Goal: Task Accomplishment & Management: Manage account settings

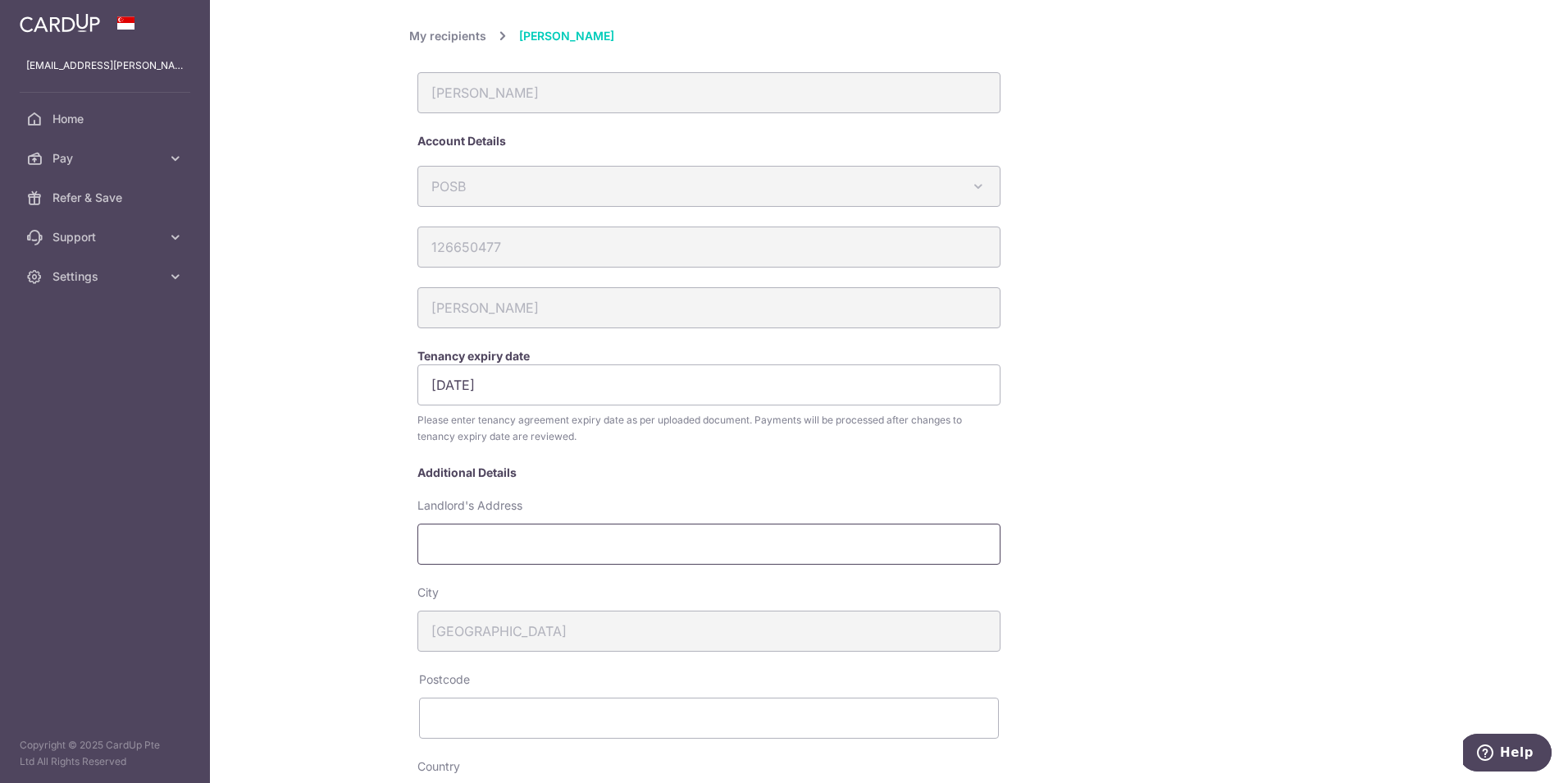
scroll to position [411, 0]
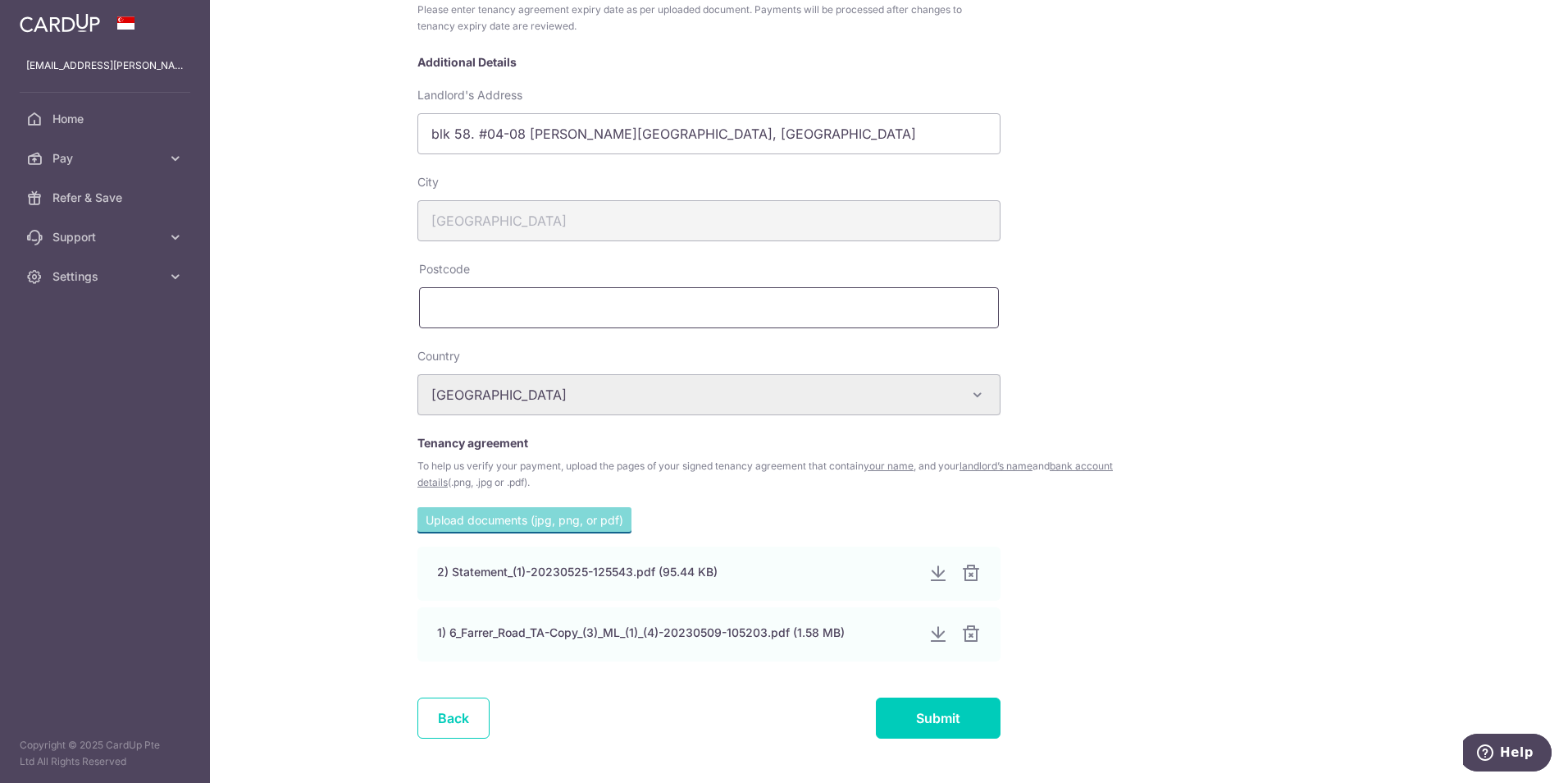
type input "blk 58. #04-08 Farrer road, spanish garden"
click at [444, 317] on input "text" at bounding box center [710, 308] width 580 height 41
type input "268845"
drag, startPoint x: 934, startPoint y: 730, endPoint x: 937, endPoint y: 713, distance: 17.3
click at [937, 713] on input "Submit" at bounding box center [938, 717] width 124 height 41
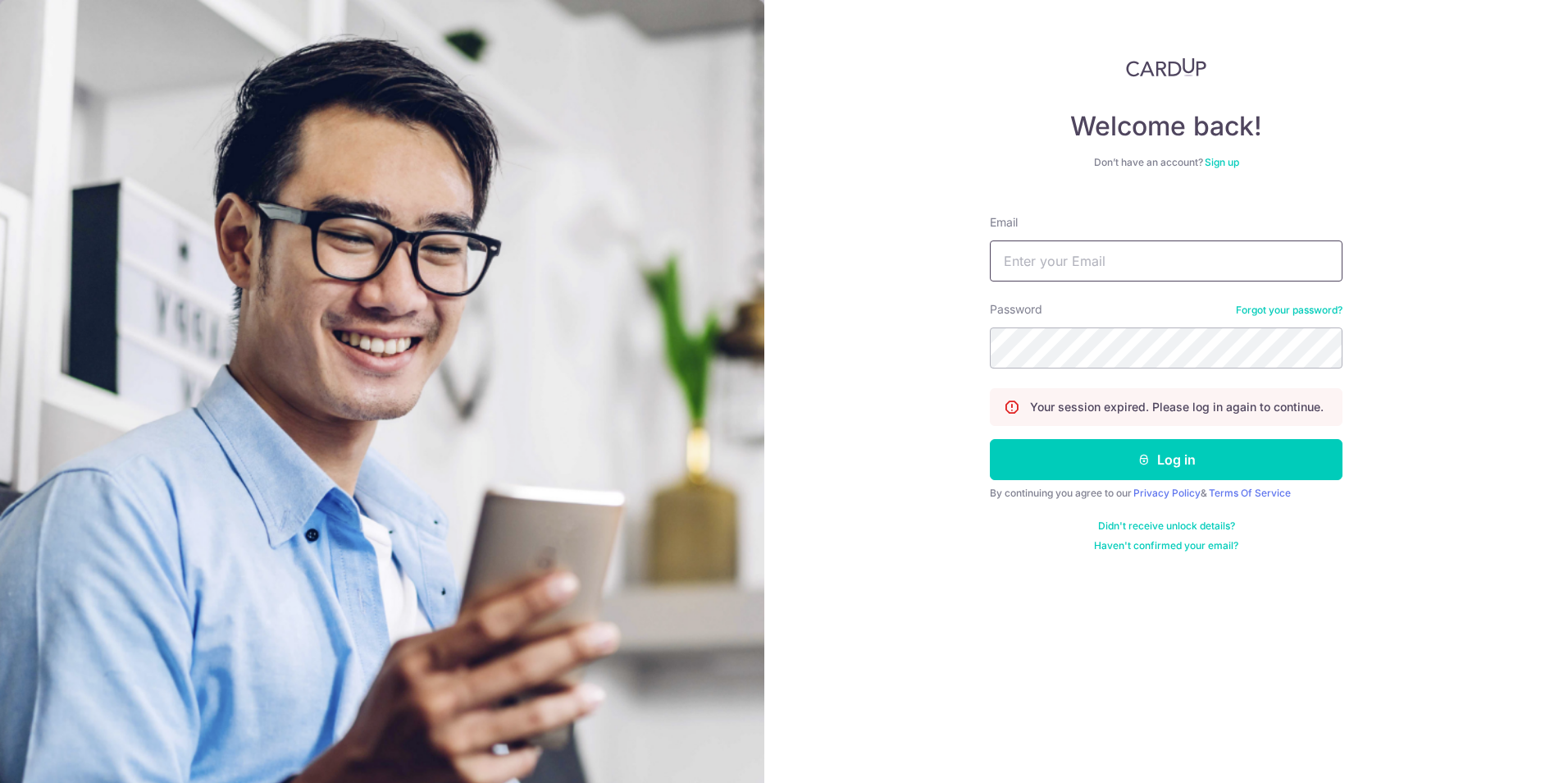
click at [1133, 273] on input "Email" at bounding box center [1166, 261] width 353 height 41
type input "[EMAIL_ADDRESS][PERSON_NAME][DOMAIN_NAME]"
click at [990, 439] on button "Log in" at bounding box center [1166, 460] width 353 height 41
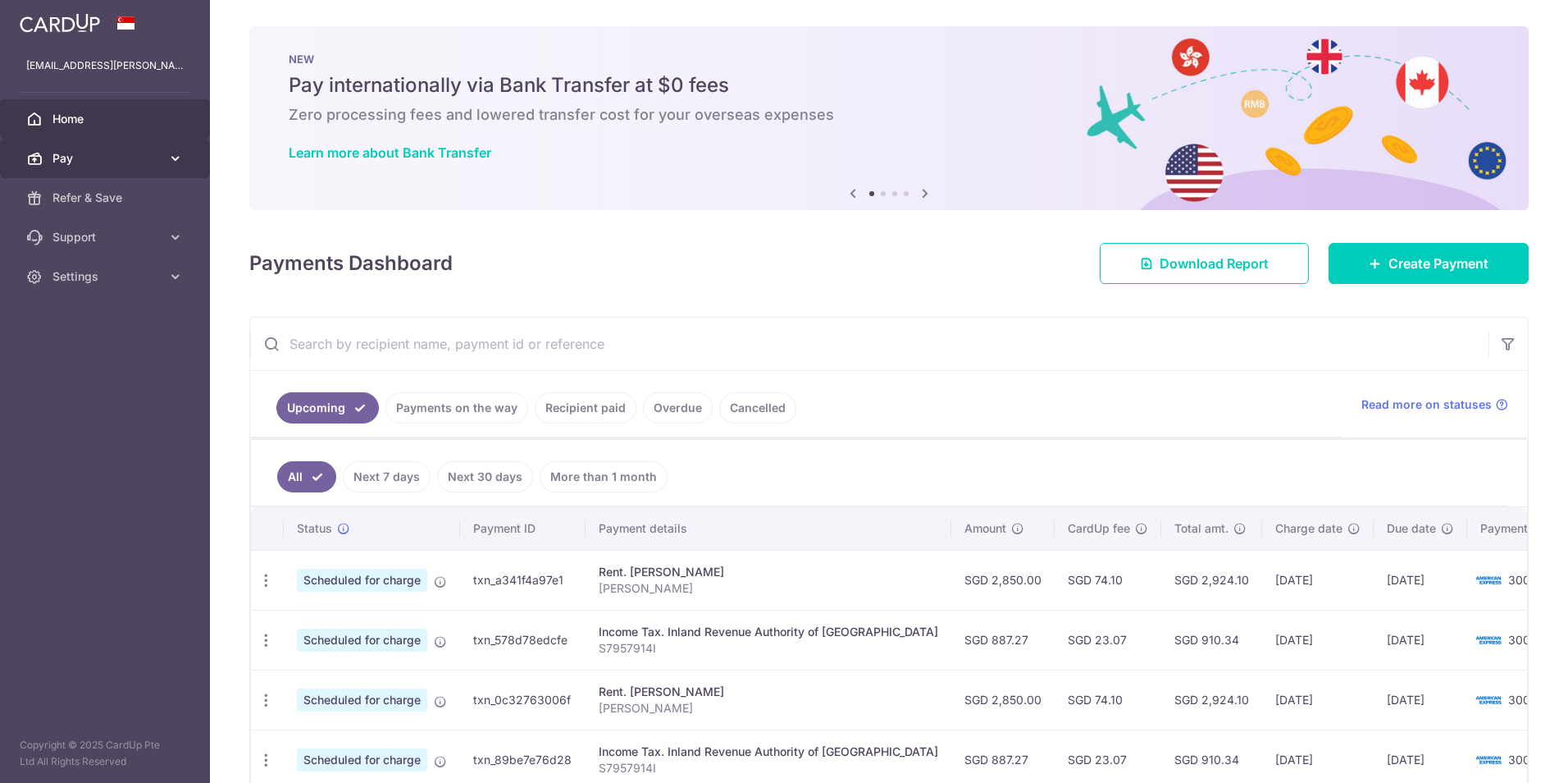
click at [77, 160] on span "Pay" at bounding box center [107, 158] width 108 height 17
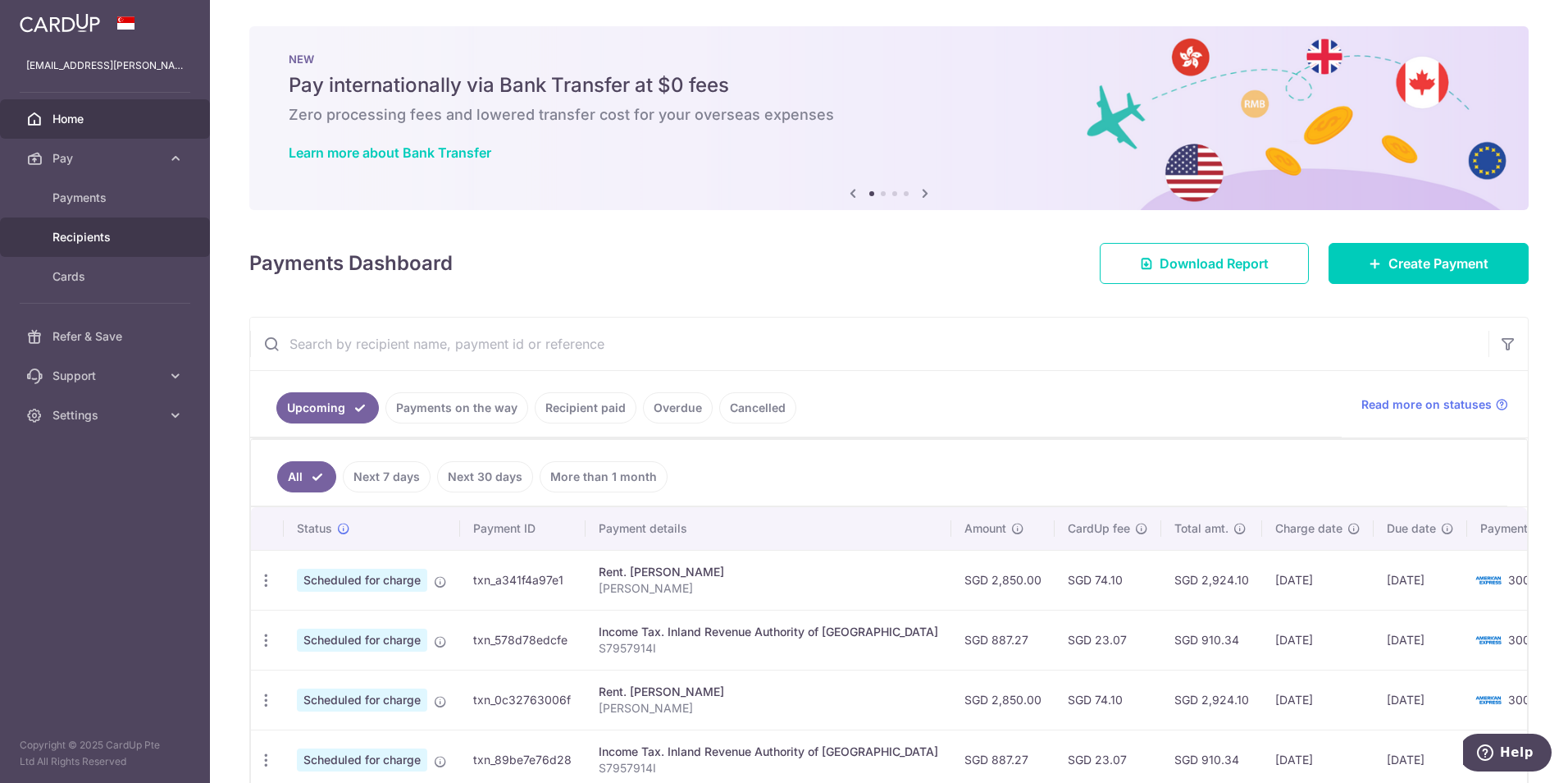
click at [88, 231] on span "Recipients" at bounding box center [107, 237] width 108 height 17
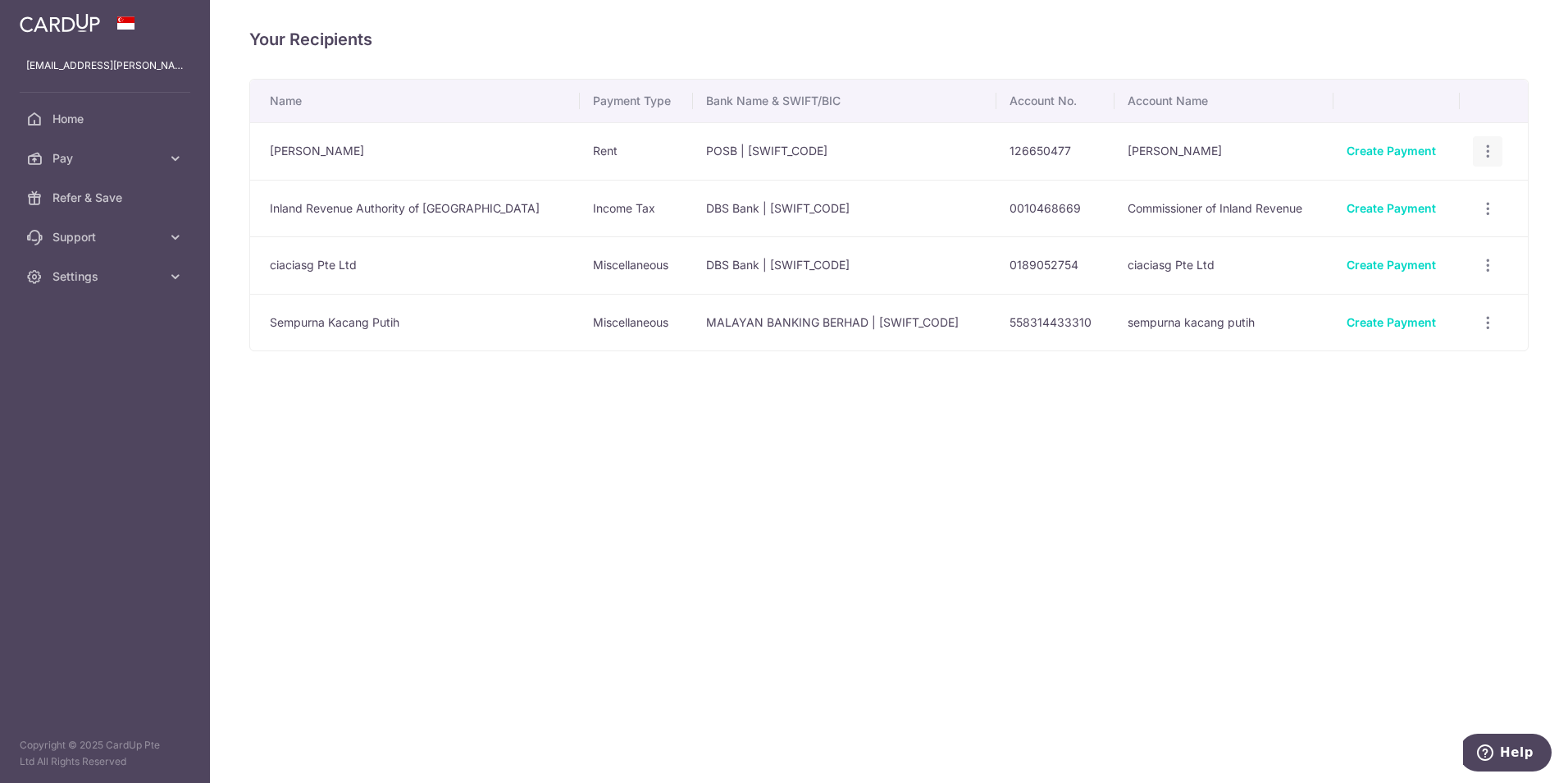
click at [1480, 155] on icon "button" at bounding box center [1489, 152] width 18 height 18
click at [1442, 199] on span "View/Edit" at bounding box center [1433, 197] width 112 height 20
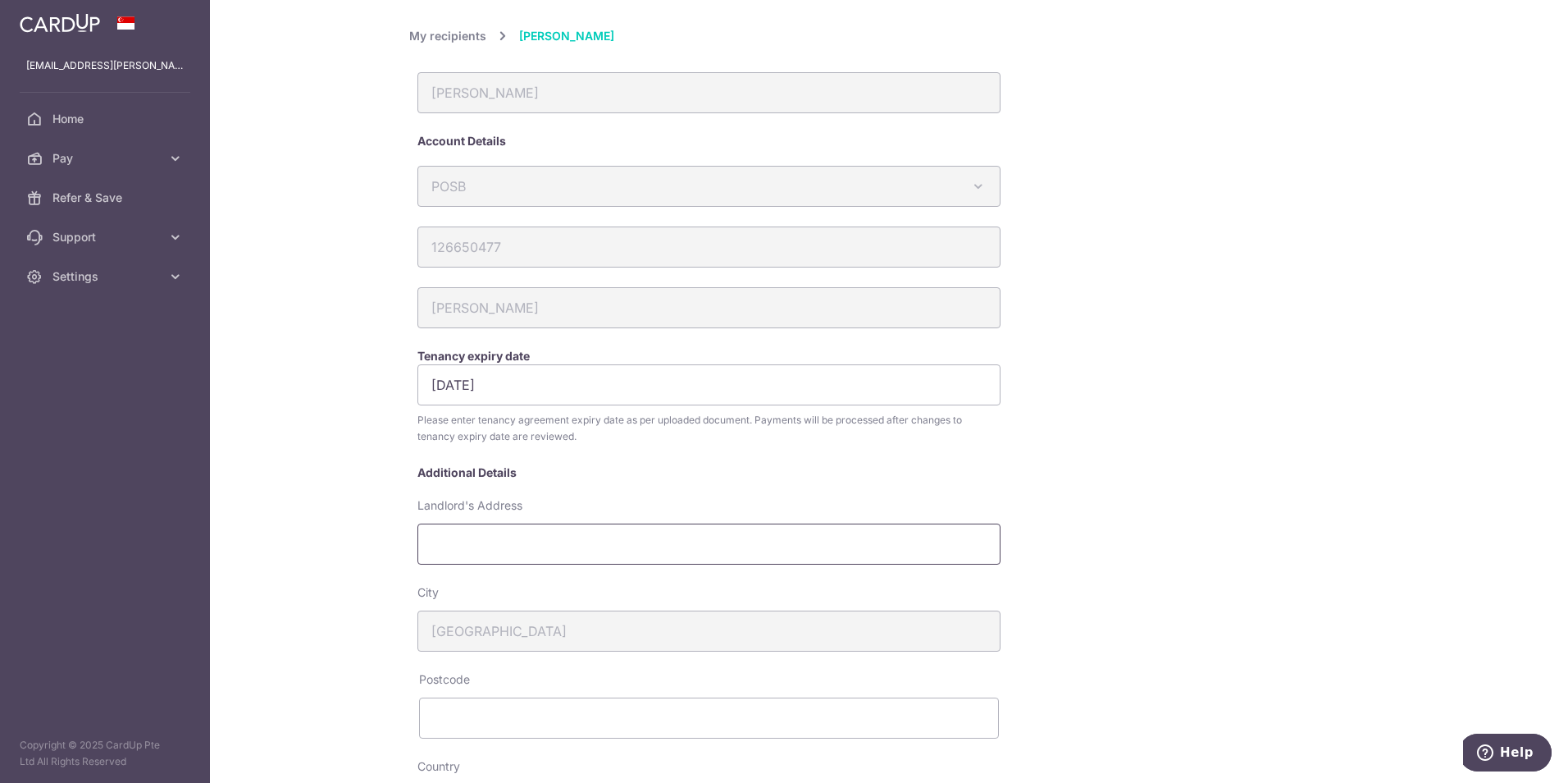
click at [500, 552] on input "Landlord's Address" at bounding box center [709, 544] width 583 height 41
type input "blok 48 #04-08 Farrer road, spanish garden"
click at [501, 707] on input "text" at bounding box center [710, 717] width 580 height 41
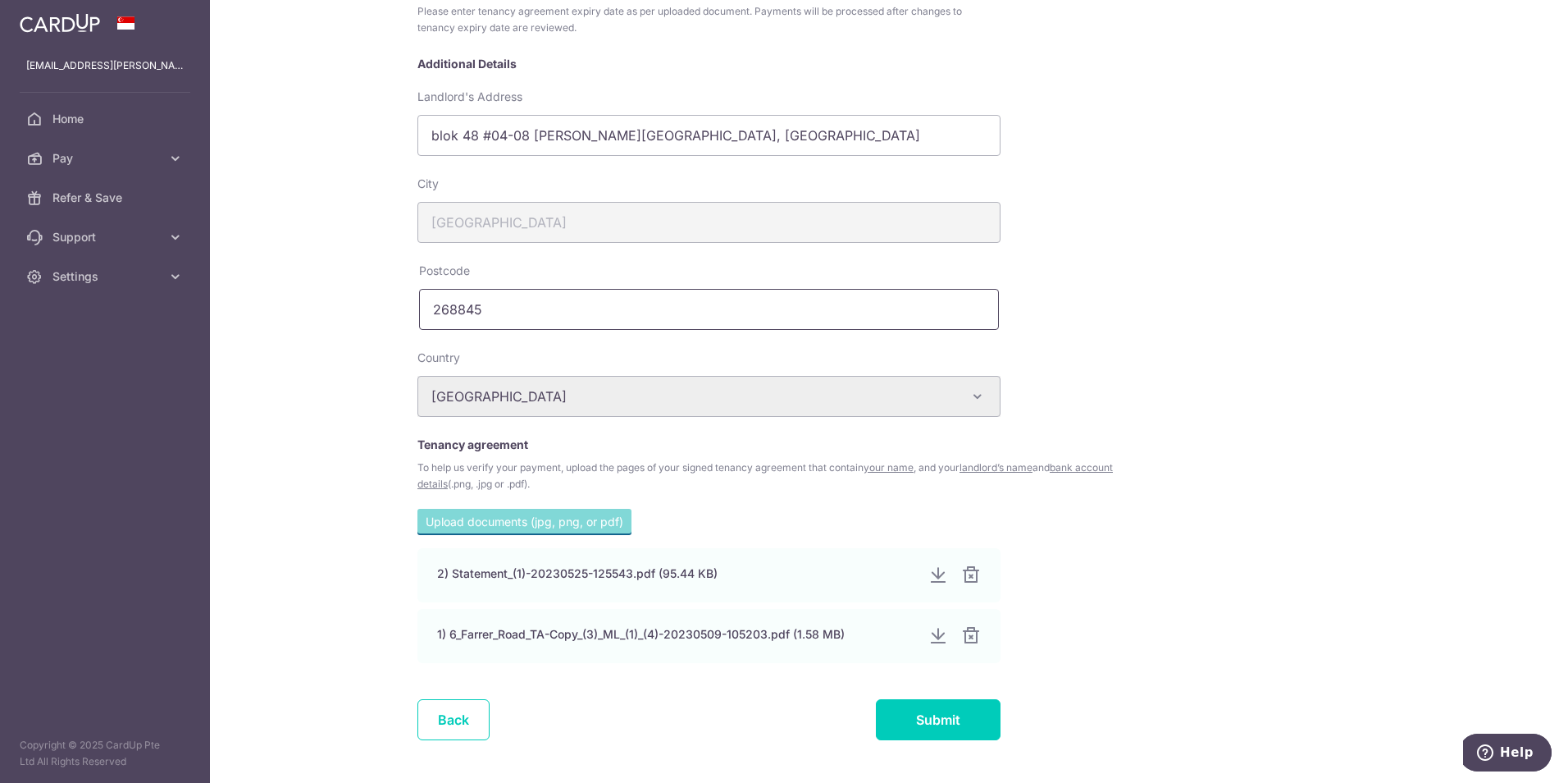
scroll to position [411, 0]
type input "268845"
click at [943, 712] on input "Submit" at bounding box center [938, 717] width 124 height 41
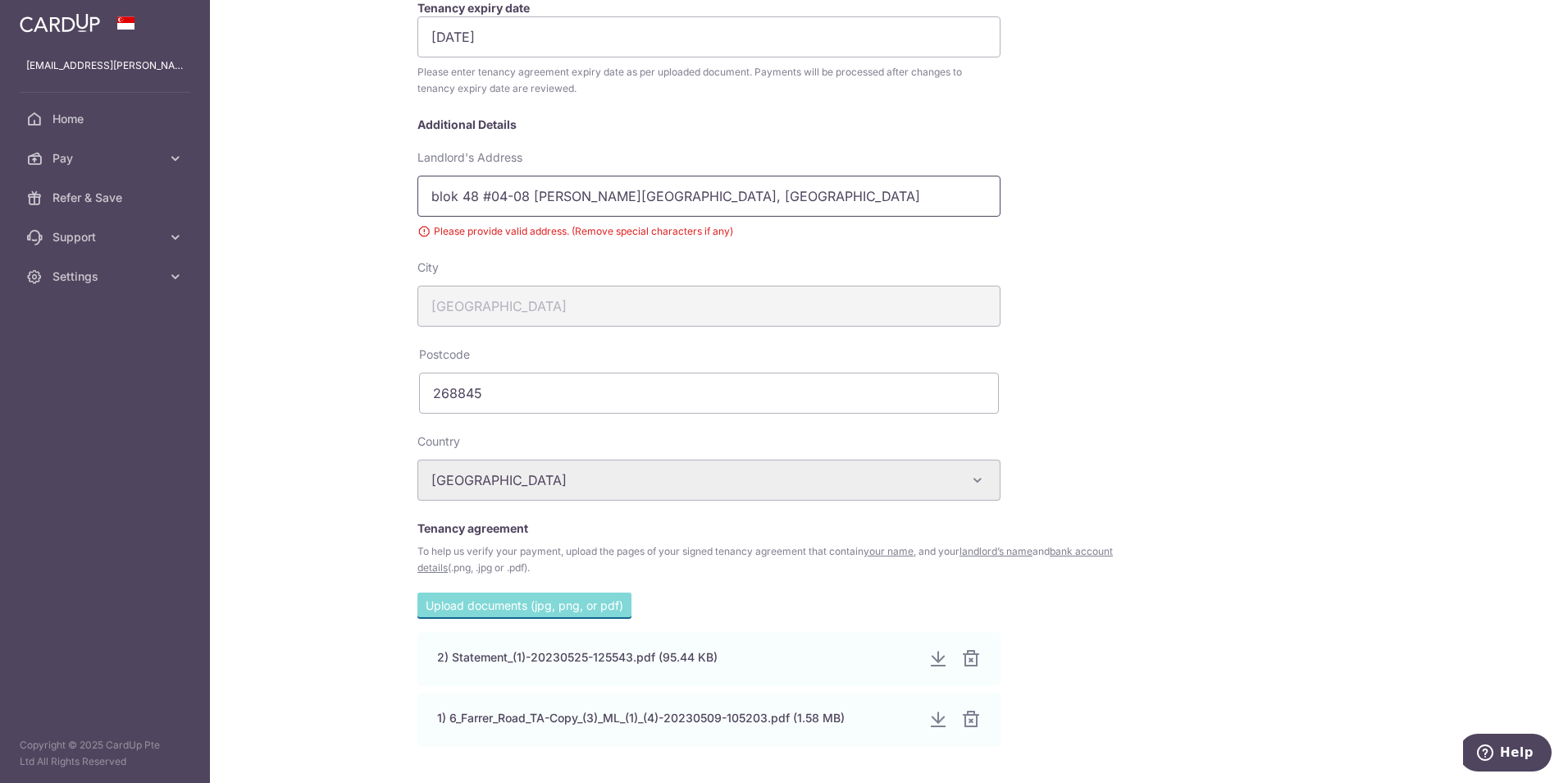
click at [486, 197] on input "blok 48 #04-08 Farrer road, spanish garden" at bounding box center [709, 196] width 583 height 41
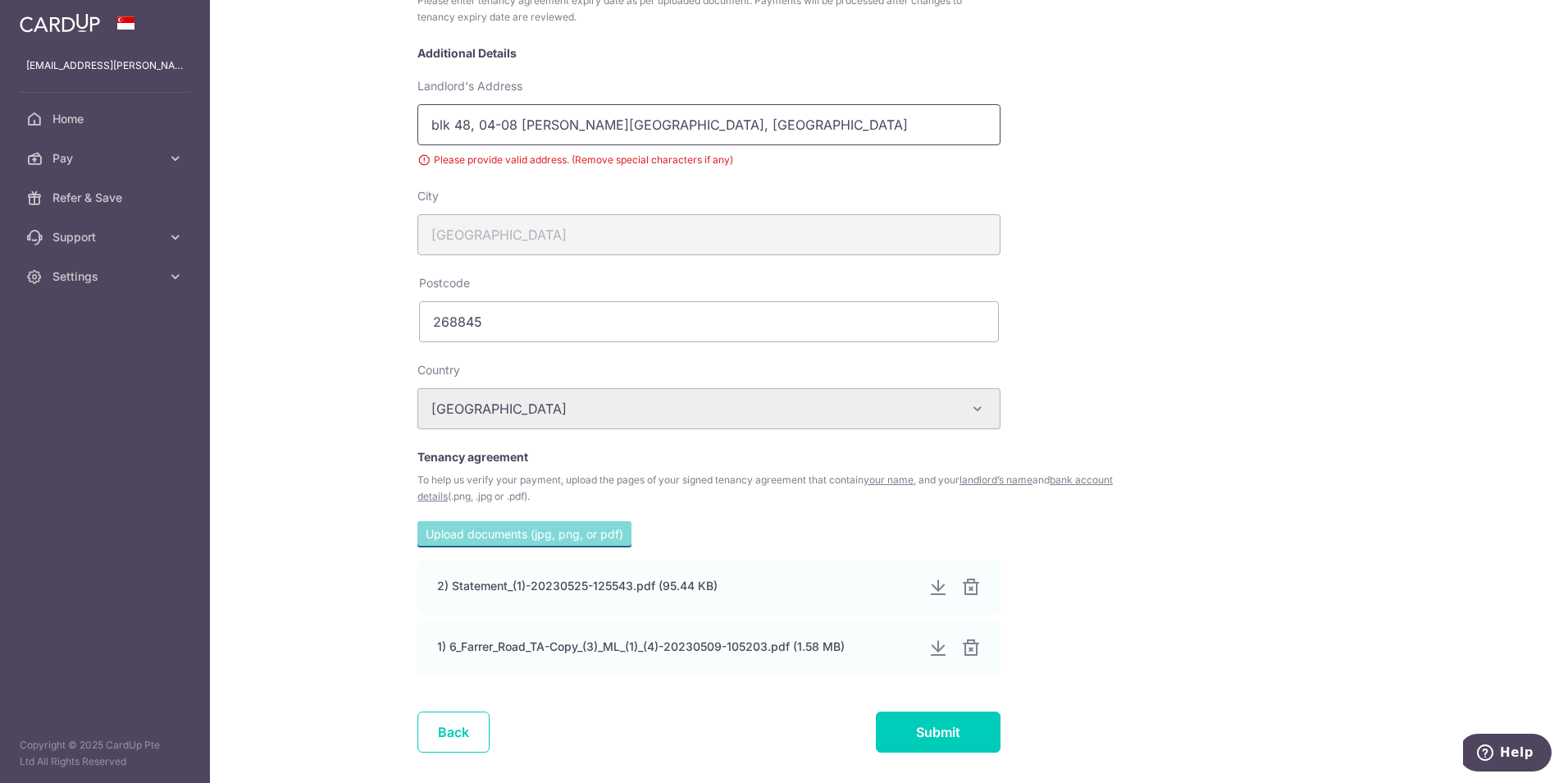
scroll to position [486, 0]
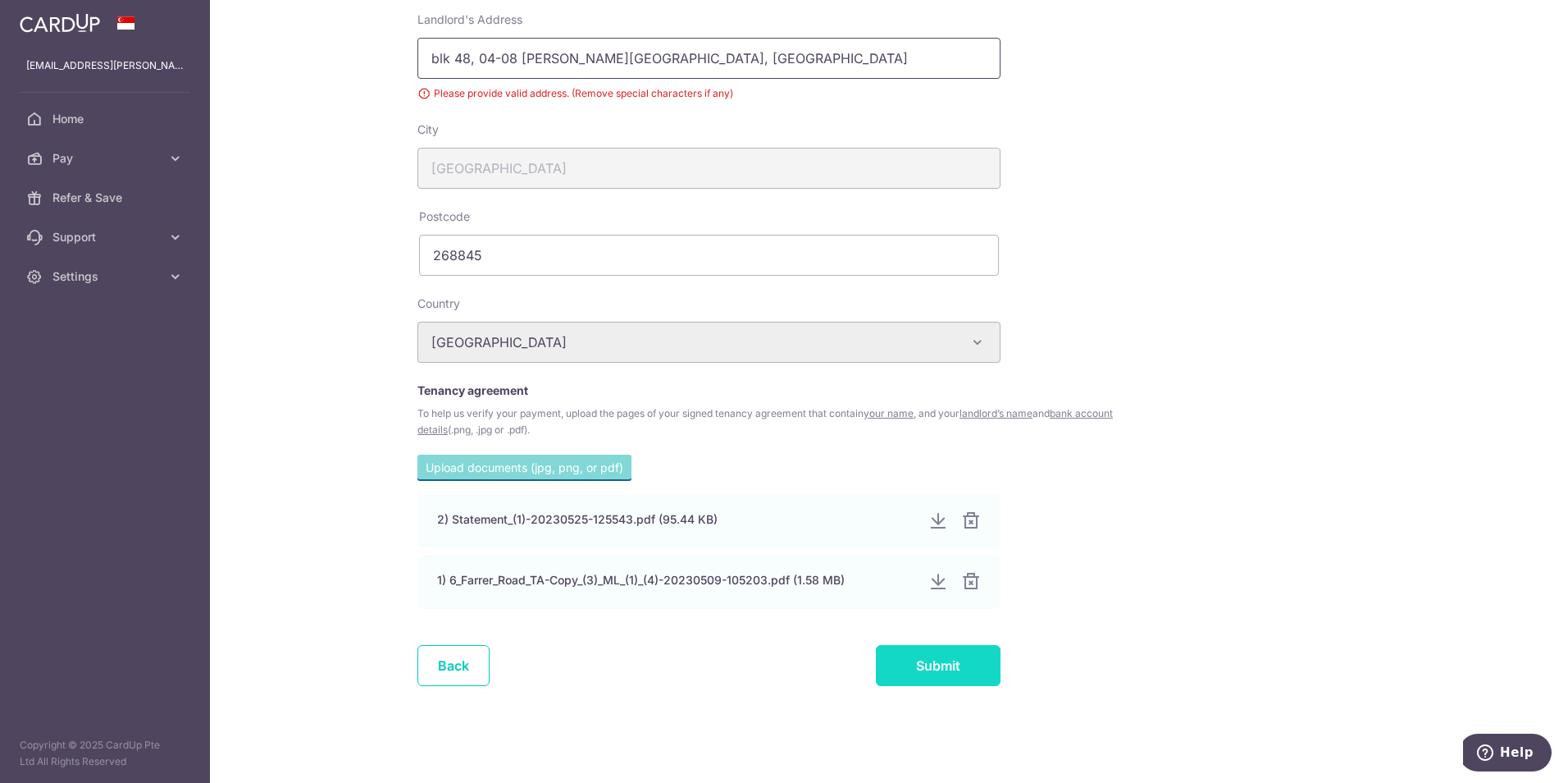
type input "blk 48, 04-08 Farrer road, spanish garden"
click at [945, 672] on input "Submit" at bounding box center [938, 665] width 124 height 41
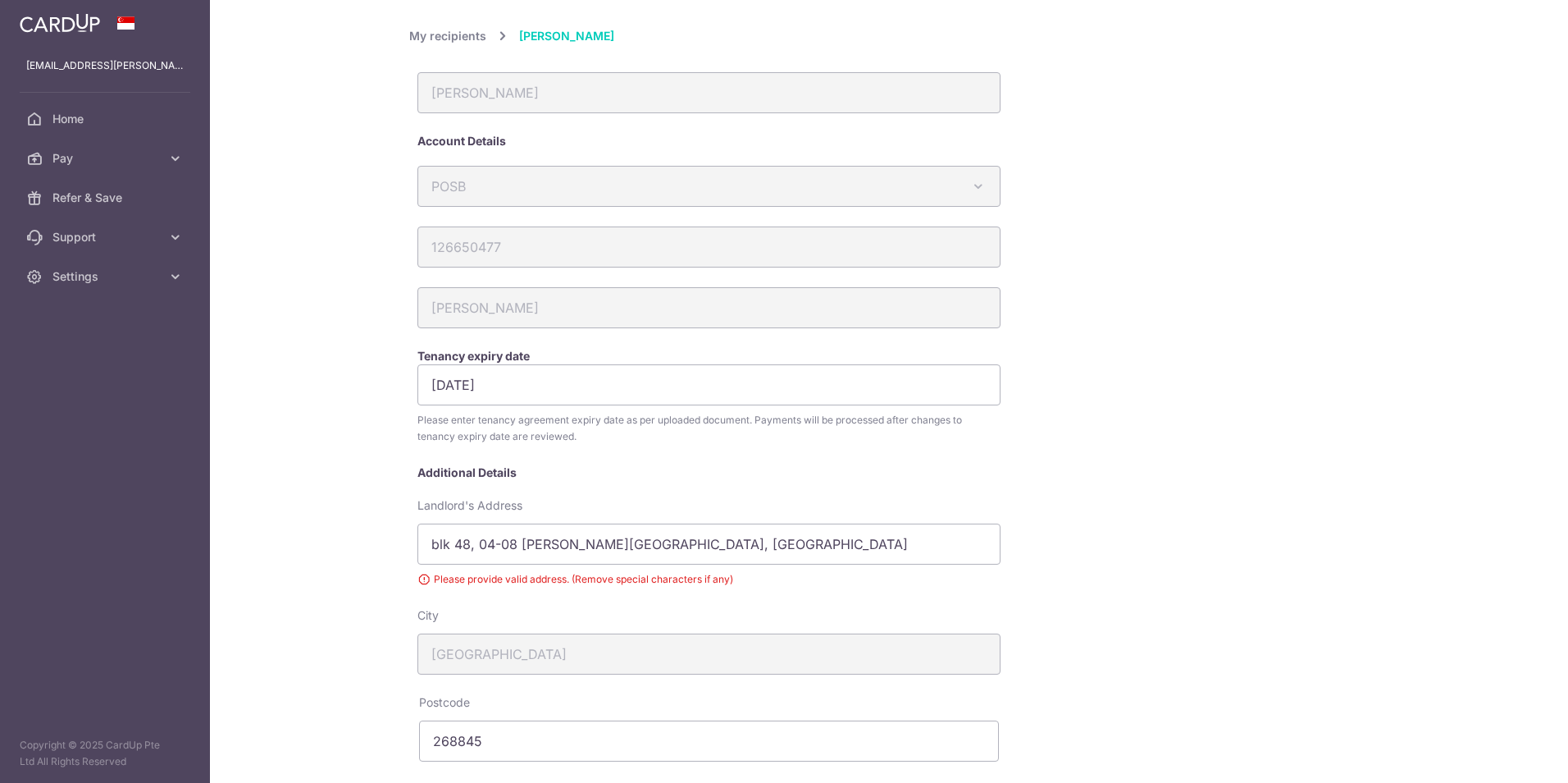
scroll to position [348, 0]
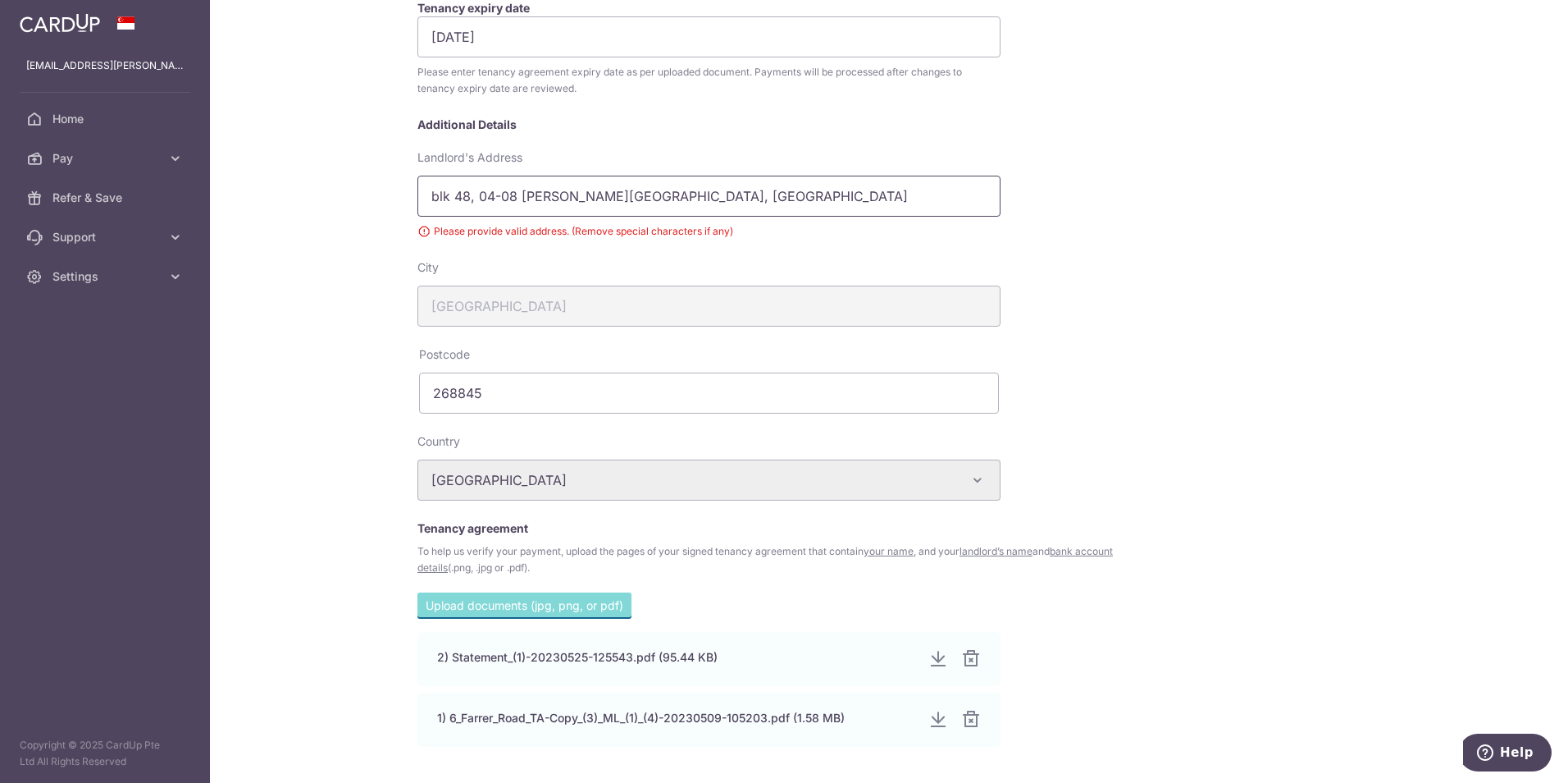
click at [497, 195] on input "blk 48, 04-08 Farrer road, spanish garden" at bounding box center [709, 196] width 583 height 41
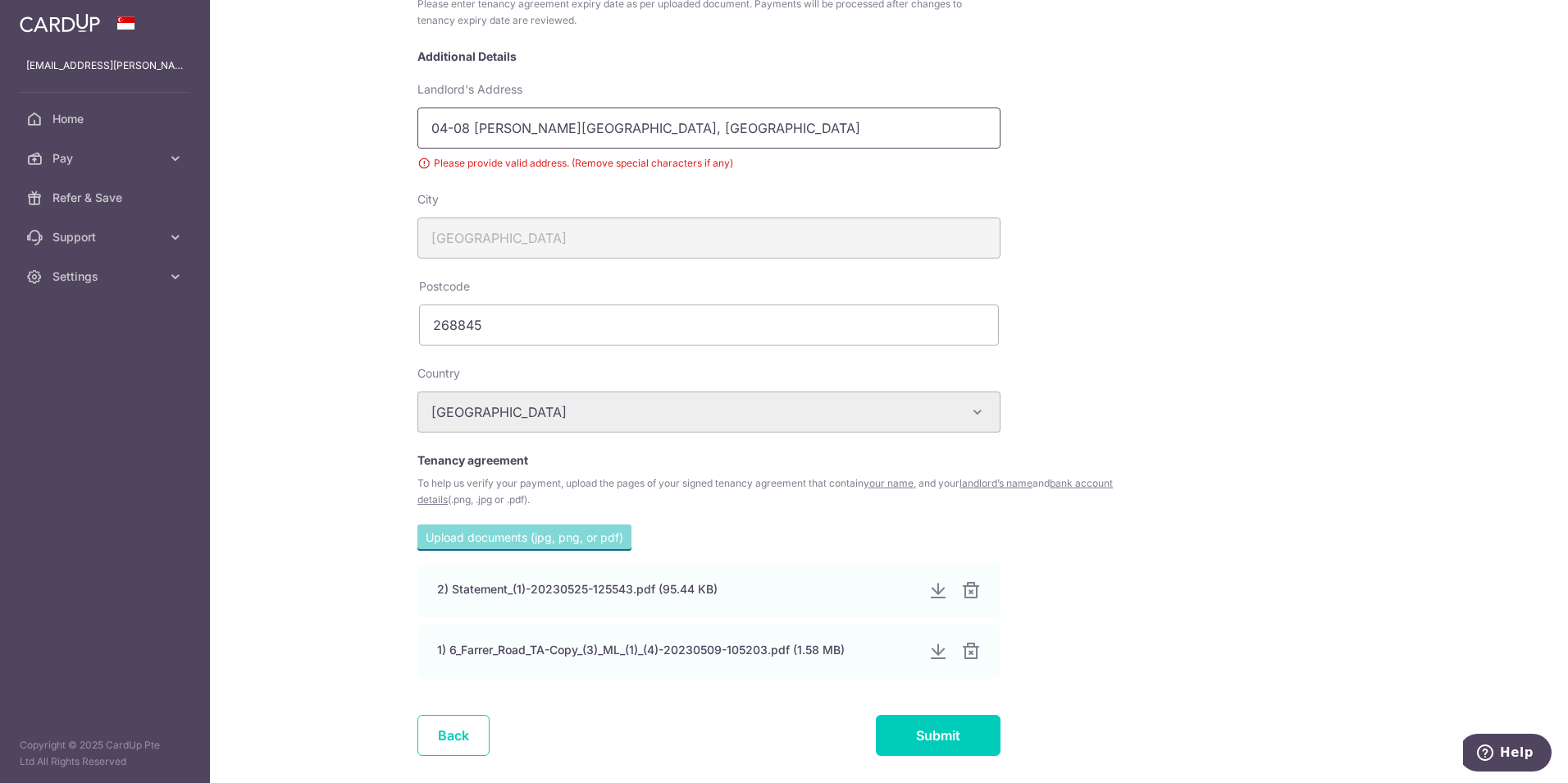
scroll to position [486, 0]
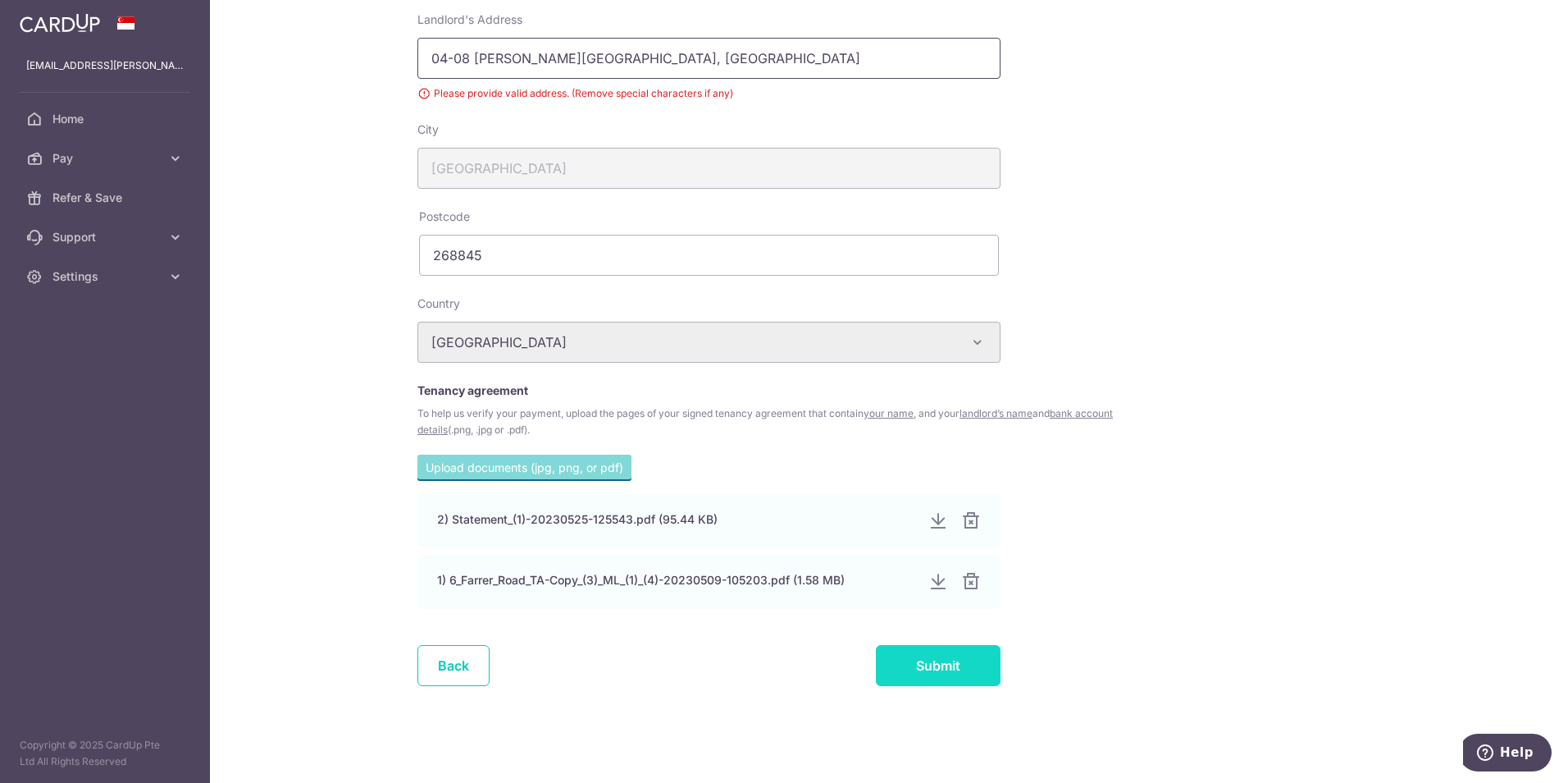
type input "04-08 [PERSON_NAME][GEOGRAPHIC_DATA], [GEOGRAPHIC_DATA]"
click at [910, 661] on input "Submit" at bounding box center [938, 665] width 124 height 41
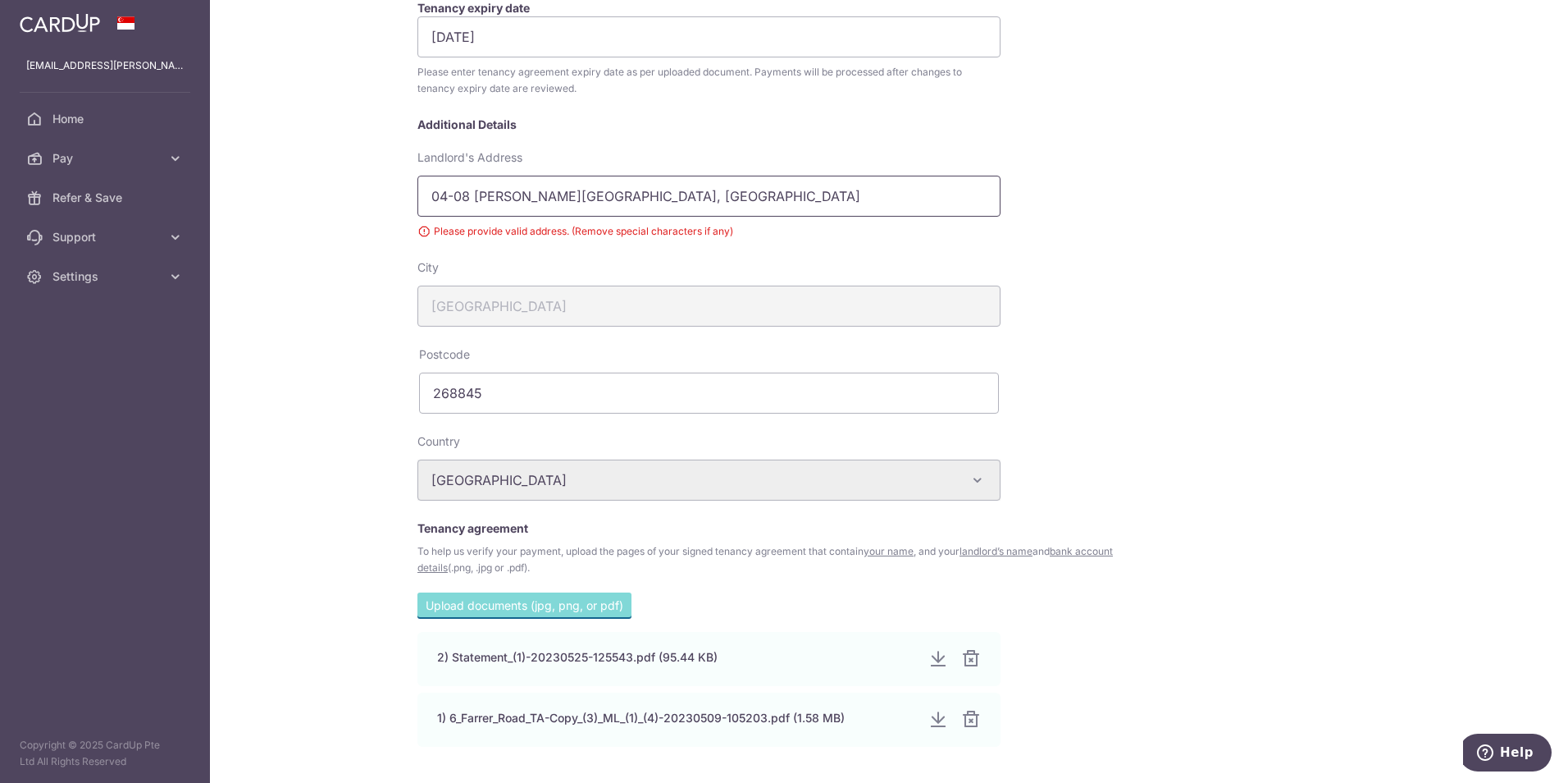
click at [451, 191] on input "04-08 [PERSON_NAME][GEOGRAPHIC_DATA], [GEOGRAPHIC_DATA]" at bounding box center [709, 196] width 583 height 41
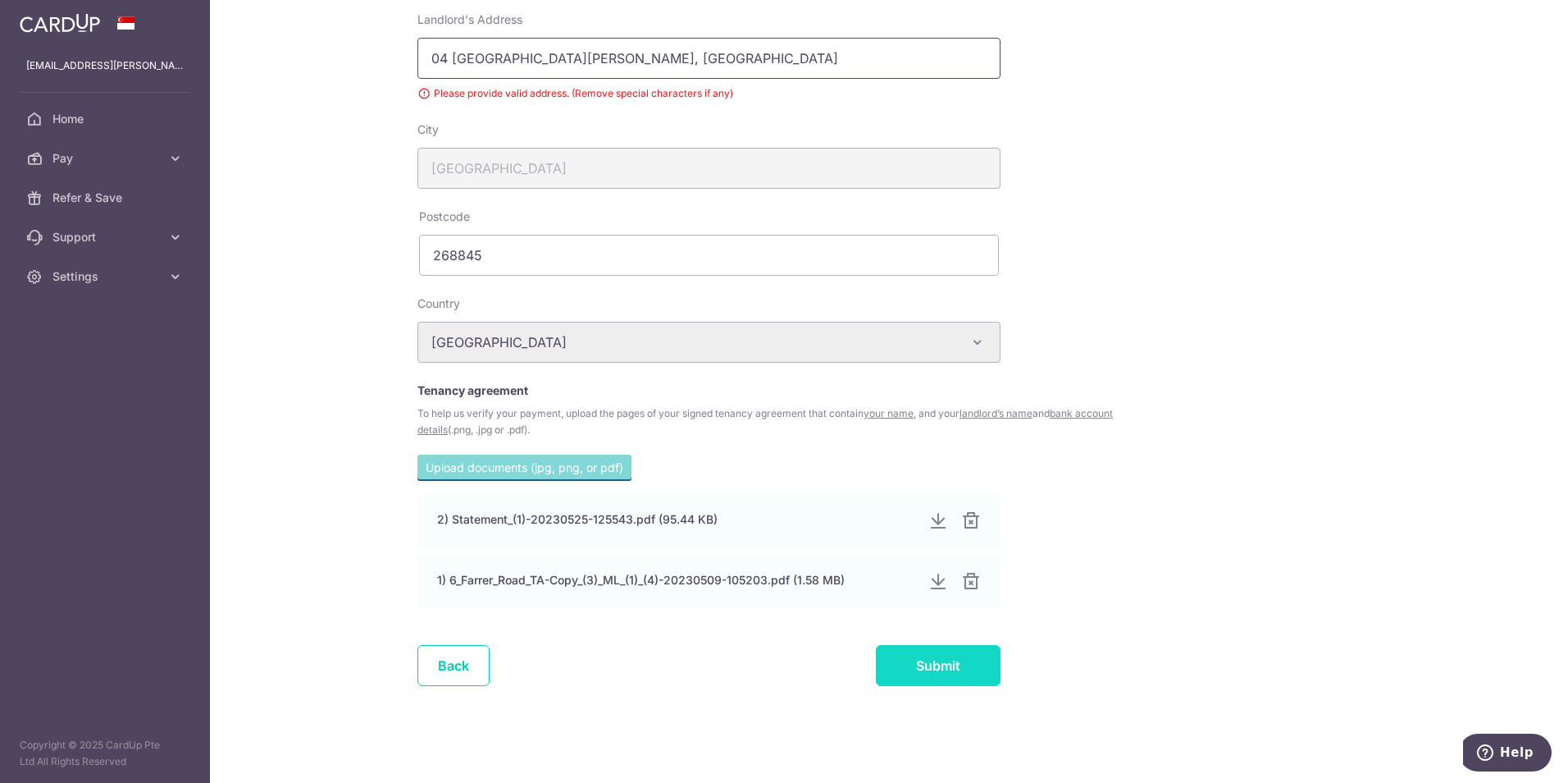
type input "04 [GEOGRAPHIC_DATA][PERSON_NAME], [GEOGRAPHIC_DATA]"
click at [927, 662] on input "Submit" at bounding box center [938, 665] width 124 height 41
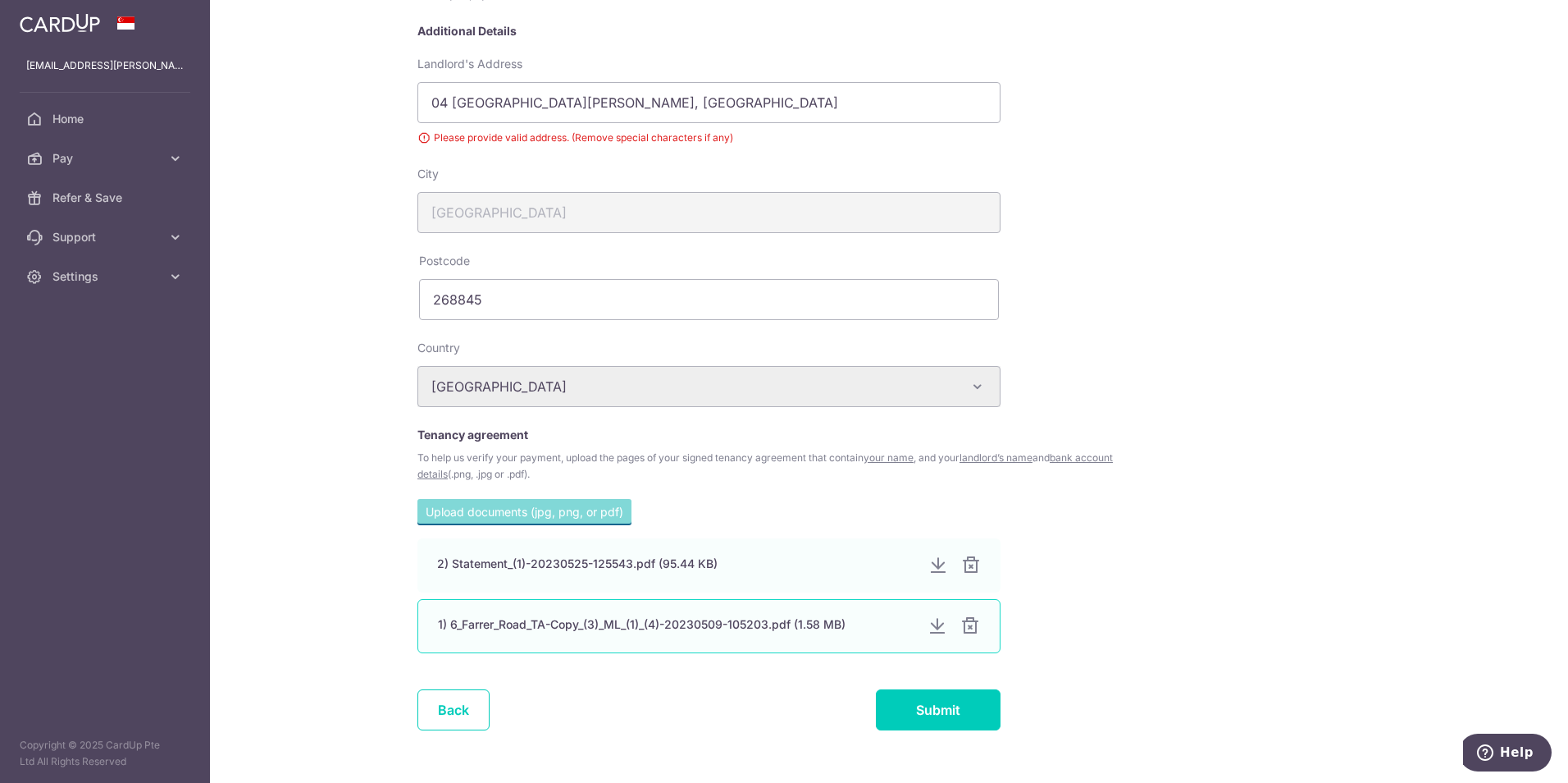
scroll to position [404, 0]
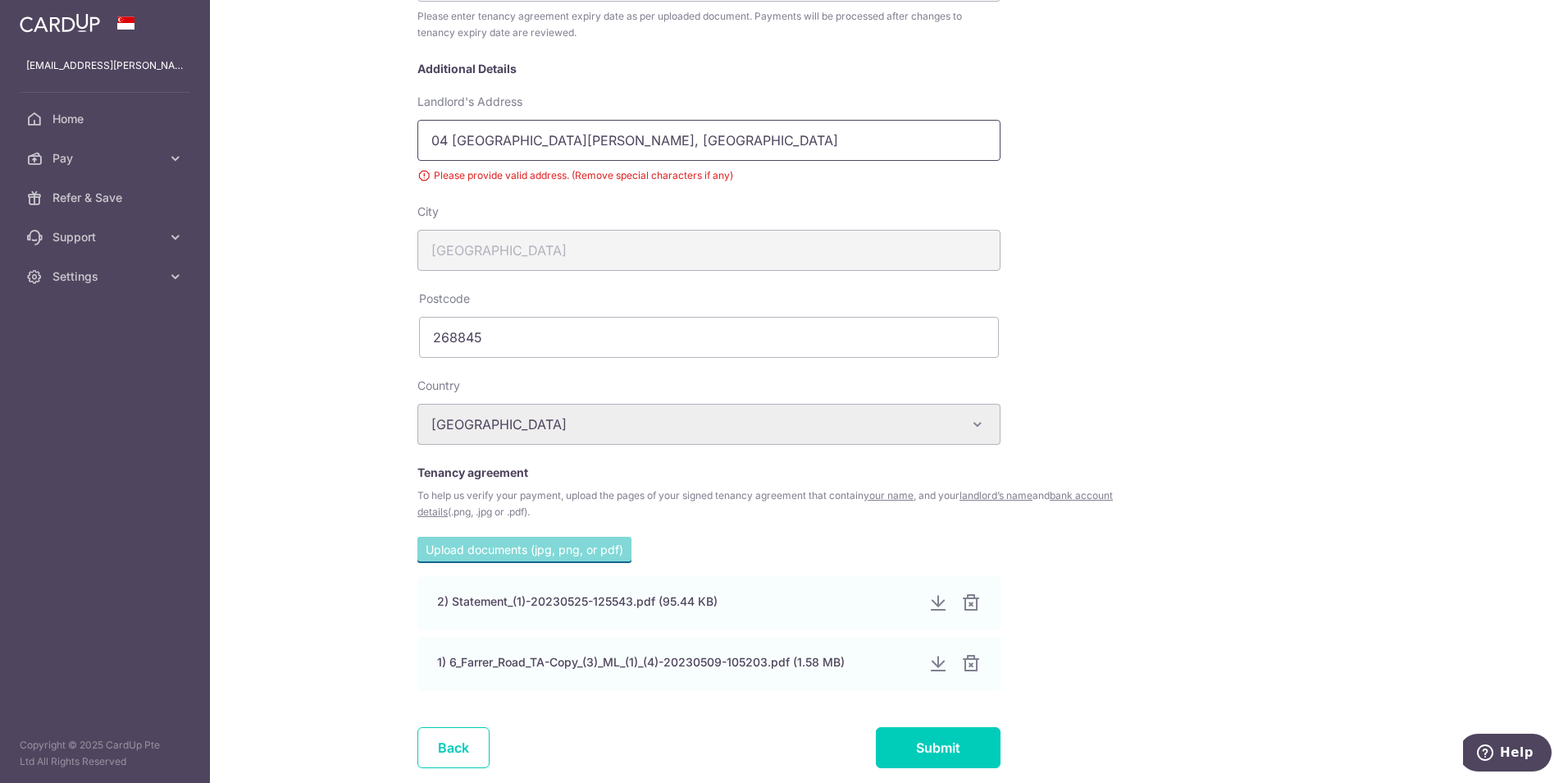
click at [541, 138] on input "04 08 Farrer road, spanish garden" at bounding box center [709, 140] width 583 height 41
drag, startPoint x: 671, startPoint y: 136, endPoint x: 470, endPoint y: 140, distance: 201.0
click at [470, 140] on input "04 08 Farrer road spanish garden" at bounding box center [709, 140] width 583 height 41
type input "04 08 spanish garden farrer road"
click at [965, 742] on input "Submit" at bounding box center [938, 748] width 124 height 41
